Goal: Check status: Check status

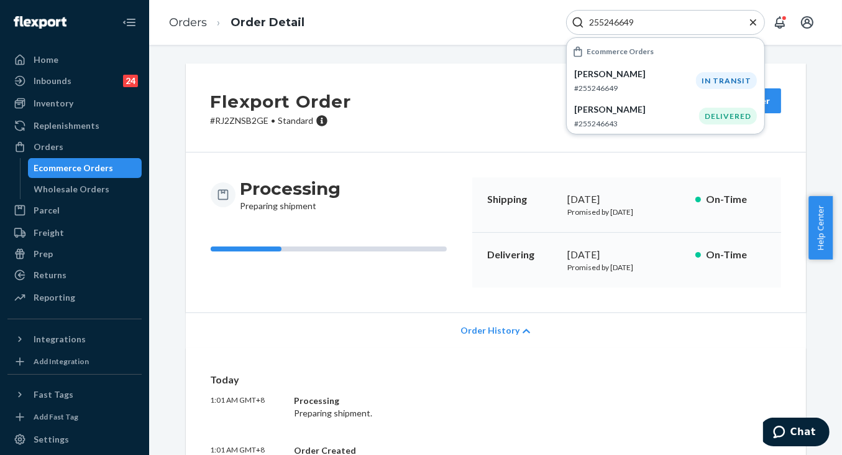
type input "255246649"
click at [756, 21] on icon "Close Search" at bounding box center [753, 22] width 12 height 12
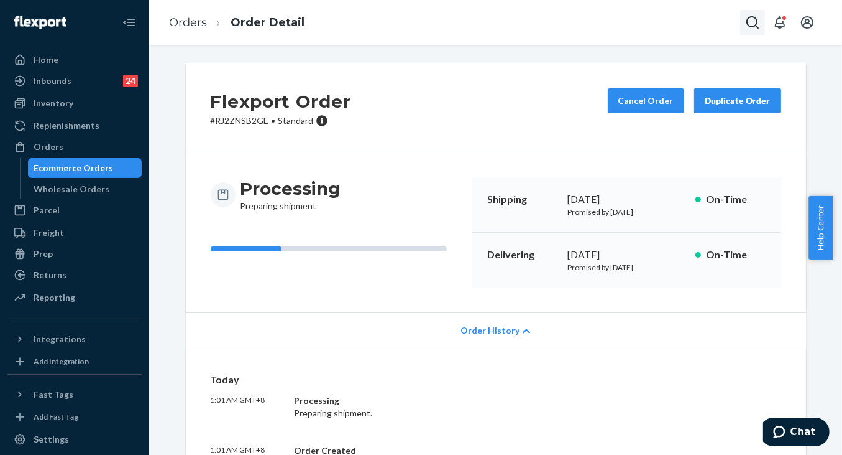
click at [750, 24] on icon "Open Search Box" at bounding box center [753, 22] width 15 height 15
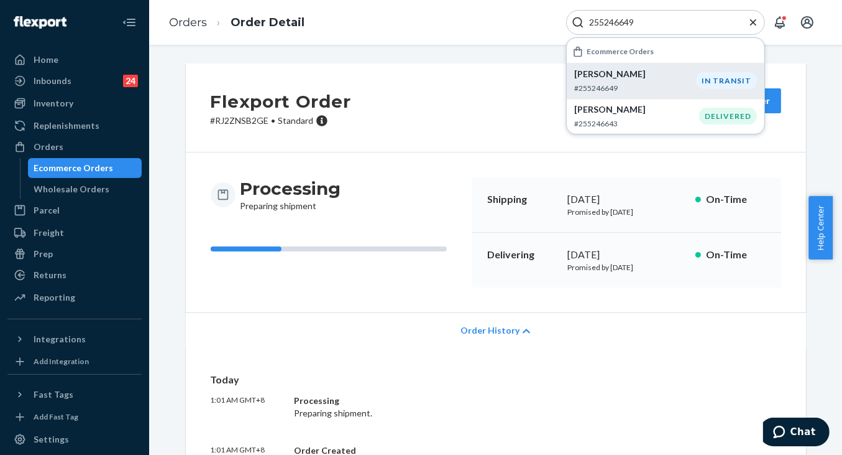
type input "255246649"
click at [594, 80] on div "[PERSON_NAME] #255246649" at bounding box center [636, 80] width 122 height 25
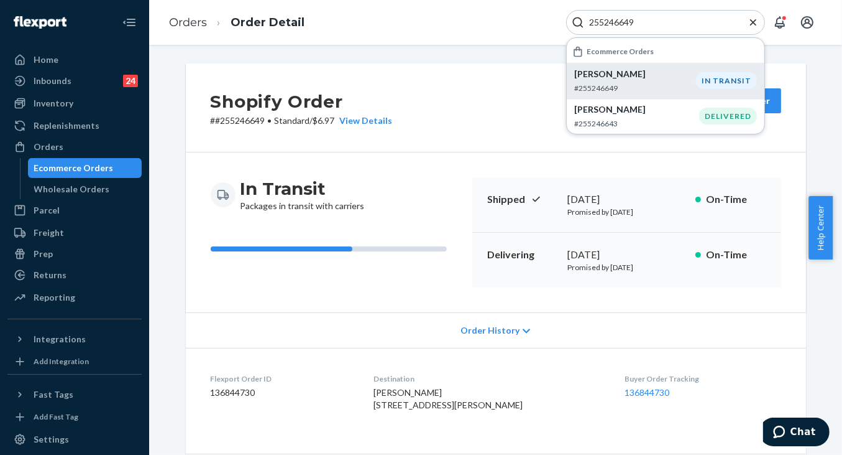
click at [478, 73] on div "Shopify Order # #255246649 • Standard / $6.97 View Details Create Return Duplic…" at bounding box center [496, 107] width 621 height 89
click at [759, 19] on icon "Close Search" at bounding box center [753, 22] width 12 height 12
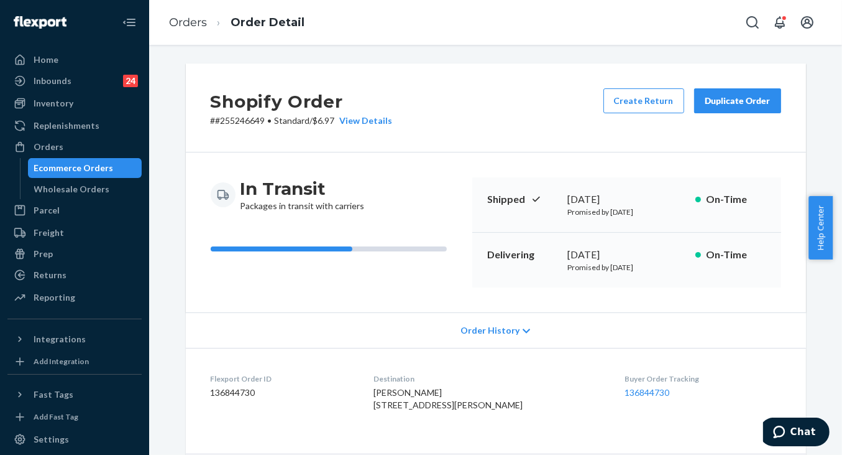
click at [476, 53] on div "Shopify Order # #255246649 • Standard / $6.97 View Details Create Return Duplic…" at bounding box center [495, 250] width 693 height 410
